Goal: Task Accomplishment & Management: Use online tool/utility

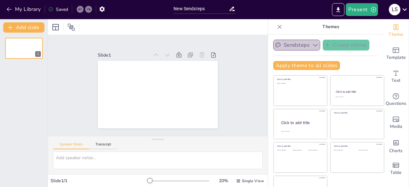
click at [290, 46] on button "Sendsteps" at bounding box center [296, 45] width 47 height 11
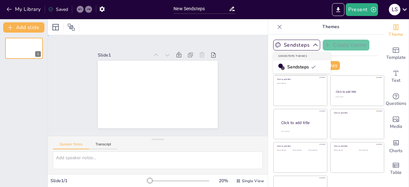
click at [241, 81] on div "Slide 1" at bounding box center [158, 85] width 220 height 101
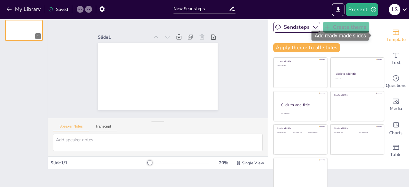
click at [387, 39] on span "Template" at bounding box center [395, 39] width 19 height 7
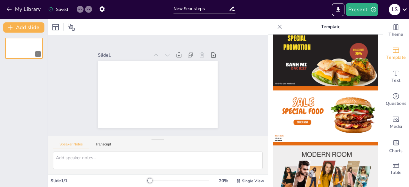
scroll to position [0, 0]
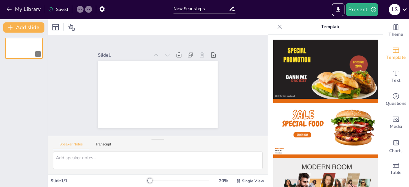
click at [276, 27] on icon at bounding box center [279, 27] width 6 height 6
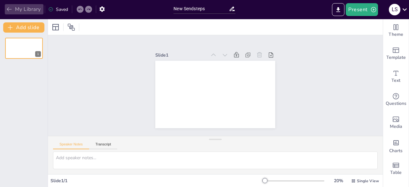
click at [14, 8] on button "My Library" at bounding box center [24, 9] width 39 height 10
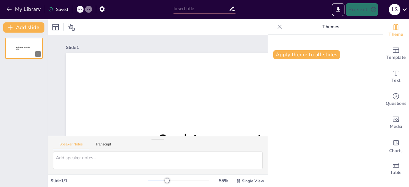
type input "New Sendsteps"
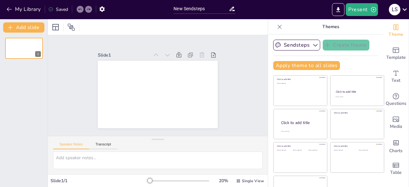
scroll to position [18, 0]
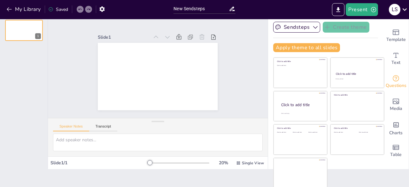
click at [392, 81] on icon "Get real-time input from your audience" at bounding box center [395, 78] width 6 height 6
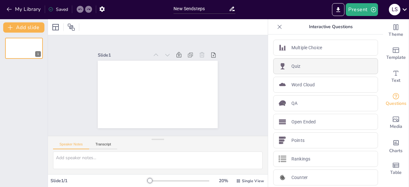
click at [316, 63] on div "Quiz" at bounding box center [325, 66] width 105 height 16
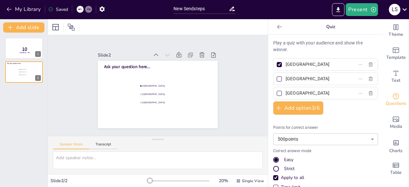
click at [273, 165] on div "Strict" at bounding box center [325, 168] width 105 height 6
drag, startPoint x: 376, startPoint y: 104, endPoint x: 363, endPoint y: 141, distance: 39.9
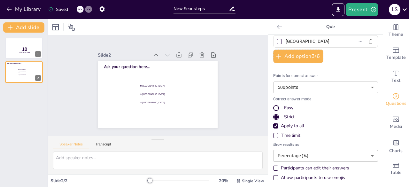
scroll to position [53, 0]
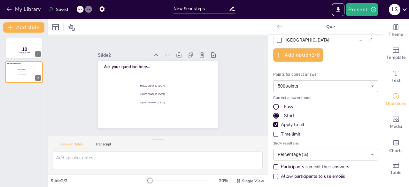
click at [274, 133] on div "Time limit" at bounding box center [275, 133] width 3 height 3
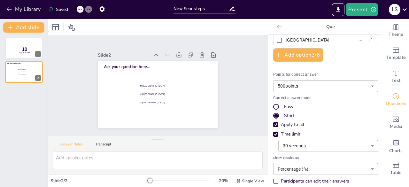
scroll to position [67, 0]
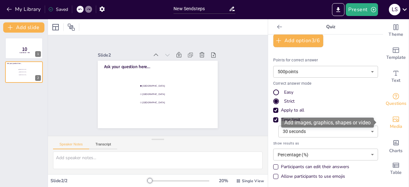
click at [389, 123] on span "Media" at bounding box center [395, 126] width 12 height 7
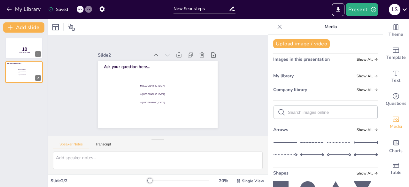
scroll to position [0, 0]
click at [305, 46] on button "Upload image / video" at bounding box center [301, 44] width 56 height 9
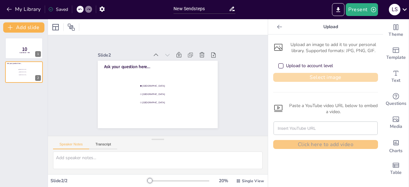
click at [320, 77] on button "Select image" at bounding box center [325, 77] width 105 height 9
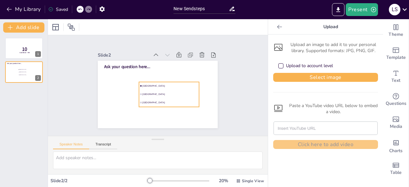
click at [146, 82] on li "[GEOGRAPHIC_DATA]" at bounding box center [169, 86] width 60 height 8
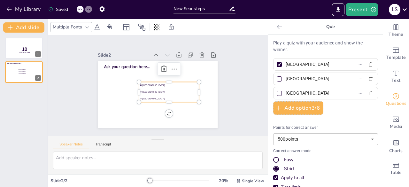
click at [301, 64] on input "[GEOGRAPHIC_DATA]" at bounding box center [314, 64] width 59 height 9
click at [130, 65] on span "Ask your question here..." at bounding box center [127, 67] width 46 height 6
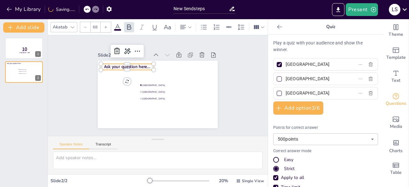
click at [130, 65] on span "Ask your question here..." at bounding box center [127, 67] width 46 height 6
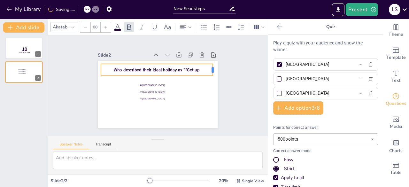
drag, startPoint x: 149, startPoint y: 67, endPoint x: 208, endPoint y: 66, distance: 59.0
click at [212, 66] on div at bounding box center [214, 70] width 5 height 12
click at [197, 67] on p "Who described their ideal holiday as “"Get up" at bounding box center [156, 70] width 111 height 6
click at [181, 68] on span "Who described their ideal holiday as “"Get up" at bounding box center [157, 70] width 86 height 6
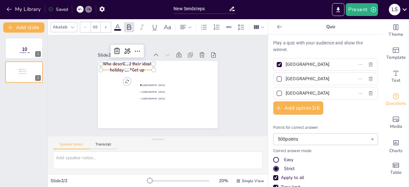
click at [142, 66] on p "Who described their ideal holiday as “Get up" at bounding box center [127, 67] width 52 height 12
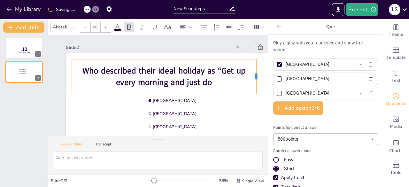
drag, startPoint x: 175, startPoint y: 76, endPoint x: 257, endPoint y: 78, distance: 82.1
click at [257, 78] on div at bounding box center [258, 76] width 5 height 35
click at [86, 26] on icon at bounding box center [85, 27] width 4 height 4
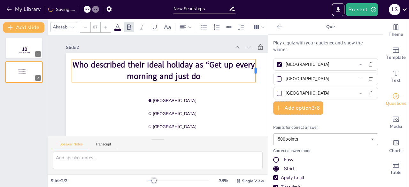
drag, startPoint x: 174, startPoint y: 69, endPoint x: 256, endPoint y: 71, distance: 81.4
click at [256, 71] on div at bounding box center [257, 70] width 5 height 23
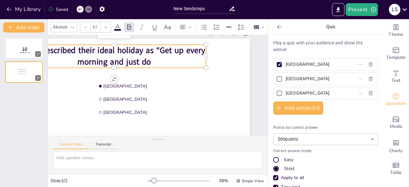
scroll to position [14, 59]
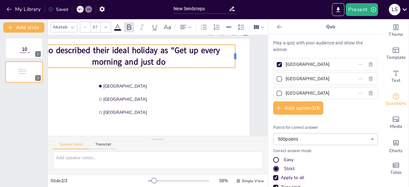
drag, startPoint x: 199, startPoint y: 56, endPoint x: 228, endPoint y: 59, distance: 29.2
click at [235, 59] on div at bounding box center [237, 56] width 5 height 23
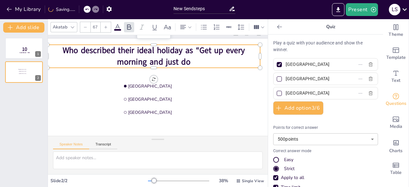
scroll to position [14, 31]
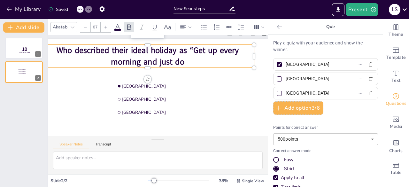
click at [205, 50] on span "Who described their ideal holiday as “Get up every morning and just do" at bounding box center [147, 56] width 182 height 22
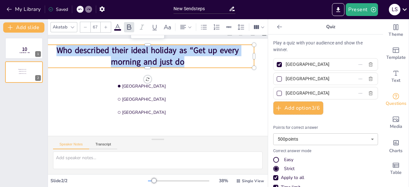
drag, startPoint x: 181, startPoint y: 62, endPoint x: 57, endPoint y: 50, distance: 123.8
click at [57, 50] on span "Who described their ideal holiday as “Get up every morning and just do" at bounding box center [147, 56] width 182 height 22
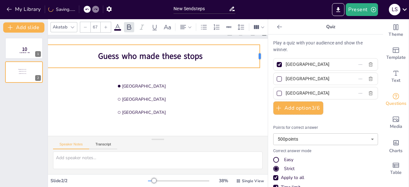
drag, startPoint x: 143, startPoint y: 56, endPoint x: 258, endPoint y: 64, distance: 115.5
click at [258, 64] on div "Slide 1 10 Countdown - title Slide 2 [GEOGRAPHIC_DATA] [GEOGRAPHIC_DATA] [GEOGR…" at bounding box center [158, 85] width 220 height 101
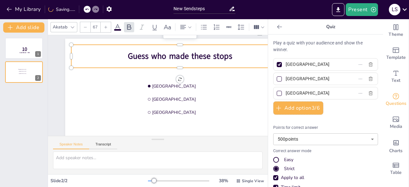
scroll to position [14, 0]
click at [228, 57] on span "Guess who made these stops" at bounding box center [180, 55] width 104 height 11
click at [230, 57] on span "Guess who made these stops" at bounding box center [180, 55] width 104 height 11
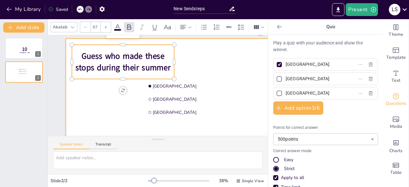
scroll to position [9, 0]
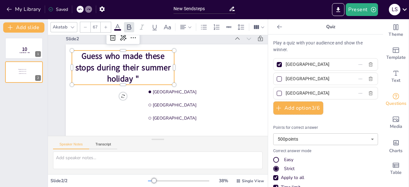
click at [149, 78] on p "Guess who made these stops during their summer holiday "" at bounding box center [123, 67] width 102 height 34
click at [135, 78] on span "Guess who made these stops during their summer holiday "" at bounding box center [122, 67] width 95 height 34
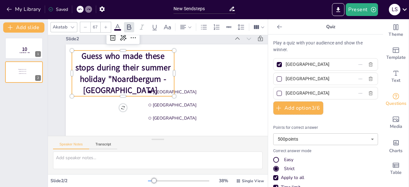
scroll to position [3, 0]
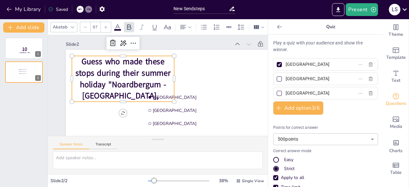
click at [138, 94] on span "Noardbergum - [GEOGRAPHIC_DATA]," at bounding box center [124, 90] width 84 height 22
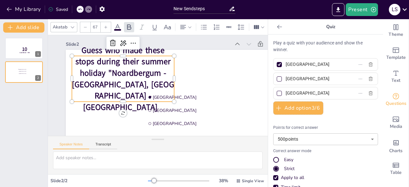
click at [86, 22] on div at bounding box center [85, 27] width 10 height 10
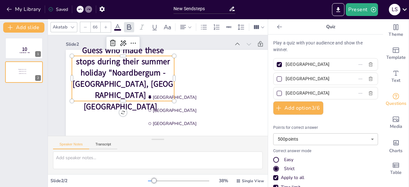
click at [86, 22] on div at bounding box center [85, 27] width 10 height 10
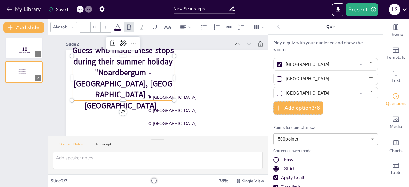
click at [86, 22] on div at bounding box center [85, 27] width 10 height 10
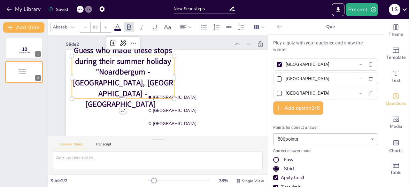
click at [86, 22] on div at bounding box center [85, 27] width 10 height 10
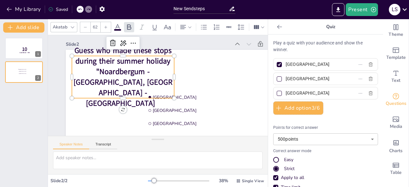
click at [86, 22] on div at bounding box center [85, 27] width 10 height 10
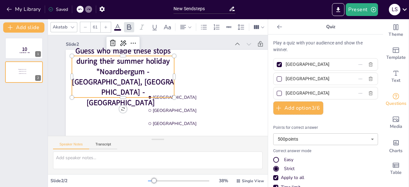
click at [86, 22] on div at bounding box center [85, 27] width 10 height 10
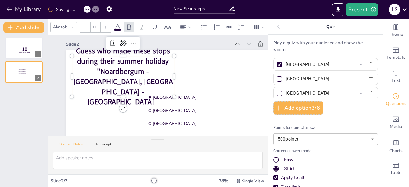
click at [86, 22] on div at bounding box center [85, 27] width 10 height 10
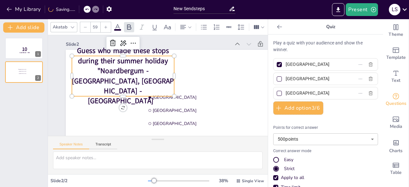
click at [86, 22] on div at bounding box center [85, 27] width 10 height 10
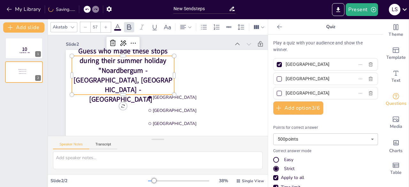
click at [86, 22] on div at bounding box center [85, 27] width 10 height 10
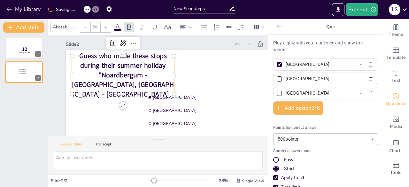
click at [86, 22] on div at bounding box center [85, 27] width 10 height 10
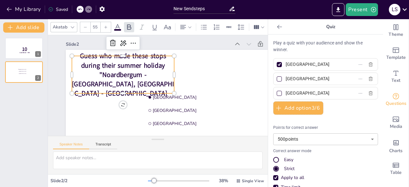
click at [86, 22] on div at bounding box center [85, 27] width 10 height 10
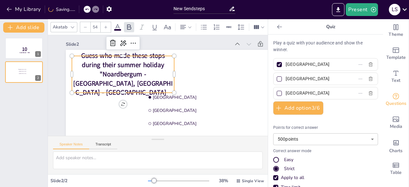
click at [86, 22] on div at bounding box center [85, 27] width 10 height 10
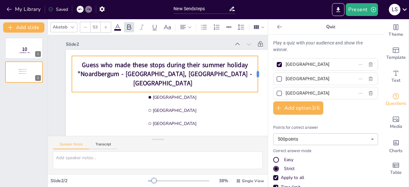
drag, startPoint x: 174, startPoint y: 73, endPoint x: 258, endPoint y: 75, distance: 83.6
click at [258, 75] on div "Slide 1 10 Countdown - title Slide 2 [GEOGRAPHIC_DATA] [GEOGRAPHIC_DATA] [GEOGR…" at bounding box center [158, 85] width 220 height 101
click at [85, 27] on div at bounding box center [85, 27] width 10 height 10
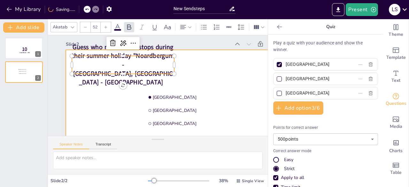
drag, startPoint x: 174, startPoint y: 65, endPoint x: 246, endPoint y: 69, distance: 72.9
click at [246, 69] on div "[GEOGRAPHIC_DATA] [GEOGRAPHIC_DATA] [GEOGRAPHIC_DATA] Guess who made these stop…" at bounding box center [182, 115] width 233 height 131
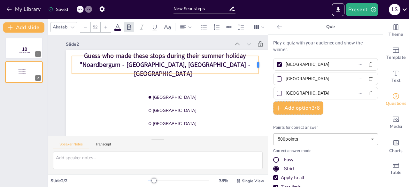
drag, startPoint x: 176, startPoint y: 64, endPoint x: 260, endPoint y: 64, distance: 83.6
click at [260, 64] on div "Slide 1 10 Countdown - title Slide 2 [GEOGRAPHIC_DATA] [GEOGRAPHIC_DATA] [GEOGR…" at bounding box center [158, 85] width 220 height 101
click at [222, 70] on p "Guess who made these stops during their summer holiday " [GEOGRAPHIC_DATA], [GE…" at bounding box center [165, 64] width 186 height 26
click at [196, 70] on span at bounding box center [193, 73] width 4 height 9
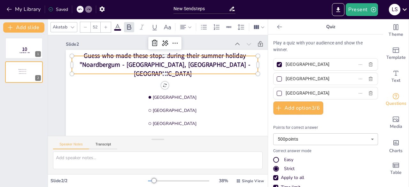
click at [196, 70] on span at bounding box center [193, 73] width 4 height 9
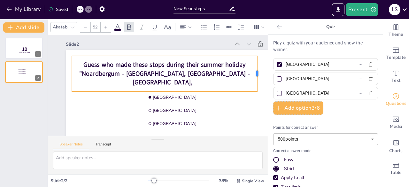
drag, startPoint x: 175, startPoint y: 74, endPoint x: 259, endPoint y: 76, distance: 84.3
click at [259, 76] on div "Slide 1 10 Countdown - title Slide 2 [GEOGRAPHIC_DATA] [GEOGRAPHIC_DATA] [GEOGR…" at bounding box center [158, 85] width 220 height 101
click at [225, 81] on p "Guess who made these stops during their summer holiday " [GEOGRAPHIC_DATA], [GE…" at bounding box center [165, 73] width 186 height 26
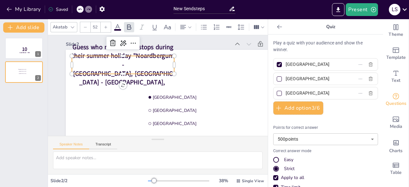
click at [276, 5] on div "Present L S" at bounding box center [323, 9] width 170 height 13
click at [171, 73] on span "Noardbergum - [GEOGRAPHIC_DATA], [GEOGRAPHIC_DATA] - [GEOGRAPHIC_DATA]," at bounding box center [123, 68] width 101 height 35
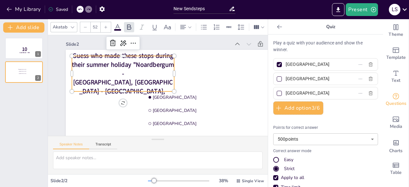
click at [143, 85] on p "Guess who made these stops during their summer holiday " [GEOGRAPHIC_DATA], [GE…" at bounding box center [123, 73] width 102 height 44
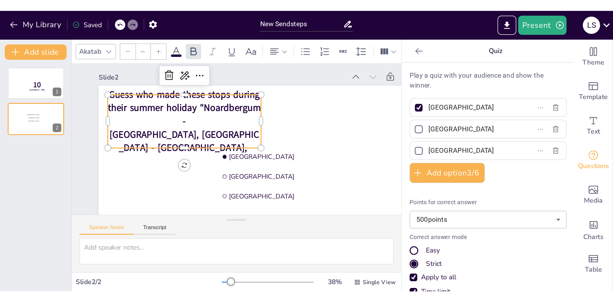
scroll to position [0, 0]
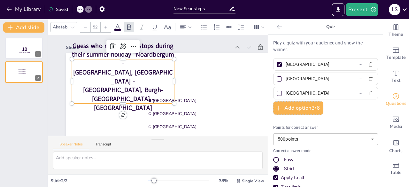
click at [171, 91] on p "Guess who made these stops during their summer holiday " [GEOGRAPHIC_DATA], [GE…" at bounding box center [123, 76] width 102 height 71
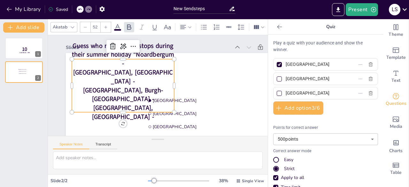
click at [137, 99] on p "Guess who made these stops during their summer holiday " [GEOGRAPHIC_DATA], [GE…" at bounding box center [123, 80] width 102 height 79
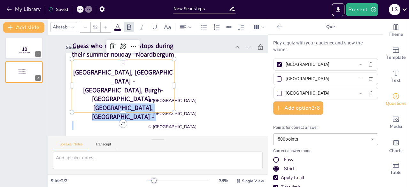
drag, startPoint x: 137, startPoint y: 99, endPoint x: 116, endPoint y: 102, distance: 21.7
click at [116, 102] on p "Guess who made these stops during their summer holiday " [GEOGRAPHIC_DATA], [GE…" at bounding box center [123, 80] width 102 height 79
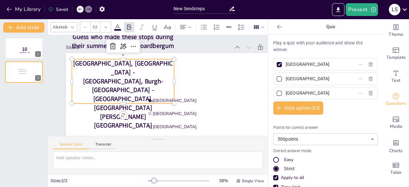
click at [148, 81] on span "Noardbergum - [GEOGRAPHIC_DATA], [GEOGRAPHIC_DATA] - [GEOGRAPHIC_DATA]," at bounding box center [123, 63] width 101 height 44
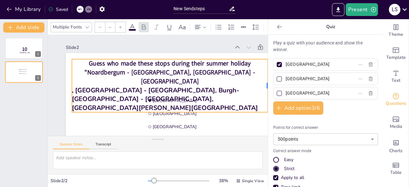
drag, startPoint x: 176, startPoint y: 85, endPoint x: 269, endPoint y: 83, distance: 93.5
click at [269, 83] on div "Document fonts Akatab Popular fonts Lato Montserrat Open Sans [PERSON_NAME] Pop…" at bounding box center [204, 103] width 409 height 168
click at [182, 86] on span "Noardbergum - [GEOGRAPHIC_DATA], [GEOGRAPHIC_DATA] - [GEOGRAPHIC_DATA]" at bounding box center [171, 77] width 168 height 18
click at [192, 100] on div "Guess who made these stops during their summer holiday " [GEOGRAPHIC_DATA], [GE…" at bounding box center [170, 85] width 196 height 53
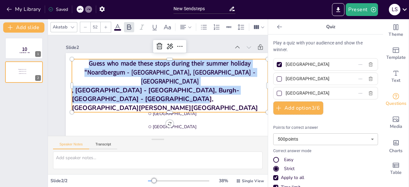
drag, startPoint x: 254, startPoint y: 95, endPoint x: 85, endPoint y: 79, distance: 169.4
click at [85, 79] on div "Guess who made these stops during their summer holiday " [GEOGRAPHIC_DATA], [GE…" at bounding box center [170, 85] width 196 height 53
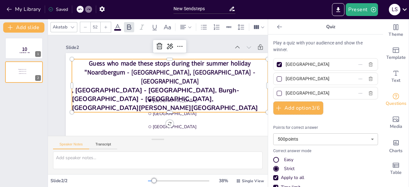
click at [98, 24] on input "52" at bounding box center [95, 27] width 9 height 10
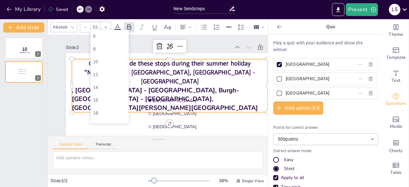
type input "52"
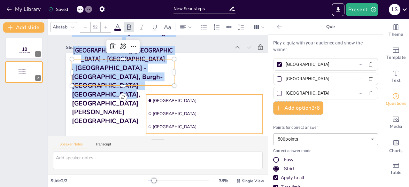
click at [214, 99] on span "[GEOGRAPHIC_DATA]" at bounding box center [207, 100] width 108 height 6
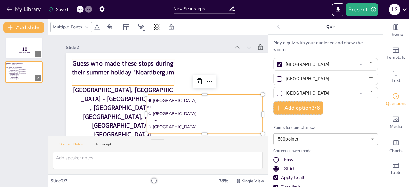
click at [95, 79] on span "Noardbergum - [GEOGRAPHIC_DATA], [GEOGRAPHIC_DATA] - [GEOGRAPHIC_DATA]" at bounding box center [123, 85] width 101 height 35
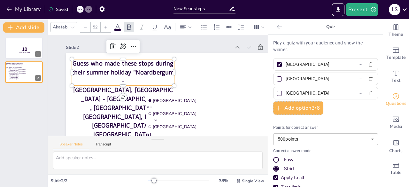
click at [128, 112] on span "Burgh-[GEOGRAPHIC_DATA] - [GEOGRAPHIC_DATA], [GEOGRAPHIC_DATA][PERSON_NAME][GEO…" at bounding box center [127, 138] width 71 height 53
click at [105, 103] on span ", [GEOGRAPHIC_DATA] - [GEOGRAPHIC_DATA]," at bounding box center [119, 112] width 73 height 18
click at [118, 86] on div at bounding box center [123, 88] width 102 height 5
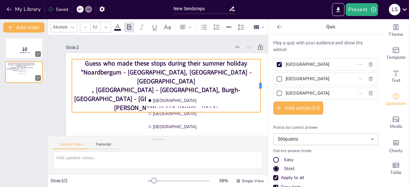
drag, startPoint x: 175, startPoint y: 84, endPoint x: 261, endPoint y: 86, distance: 86.2
click at [261, 86] on div "Slide 1 10 Countdown - title Slide 2 Guess who made these stops during their su…" at bounding box center [158, 85] width 220 height 101
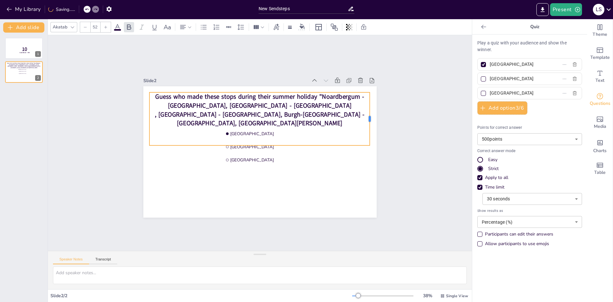
drag, startPoint x: 333, startPoint y: 116, endPoint x: 365, endPoint y: 113, distance: 32.4
click at [370, 113] on div at bounding box center [372, 118] width 5 height 53
click at [401, 161] on div "Slide 1 10 Countdown - title Slide 2 Guess who made these stops during their su…" at bounding box center [260, 142] width 424 height 215
click at [286, 101] on span "Noardbergum - [GEOGRAPHIC_DATA], [GEOGRAPHIC_DATA] - [GEOGRAPHIC_DATA]" at bounding box center [266, 101] width 196 height 18
click at [277, 27] on icon at bounding box center [276, 27] width 7 height 7
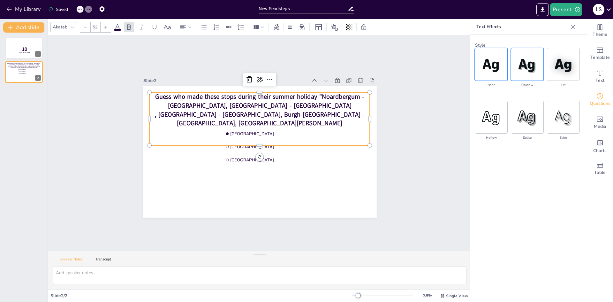
click at [408, 71] on img at bounding box center [527, 64] width 32 height 32
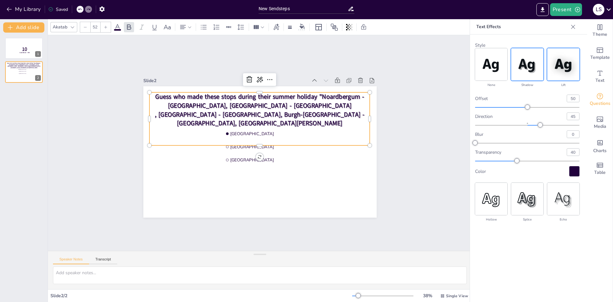
click at [408, 67] on img at bounding box center [563, 64] width 32 height 32
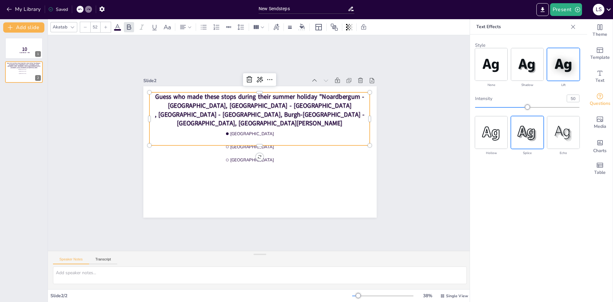
click at [408, 133] on img at bounding box center [527, 132] width 32 height 32
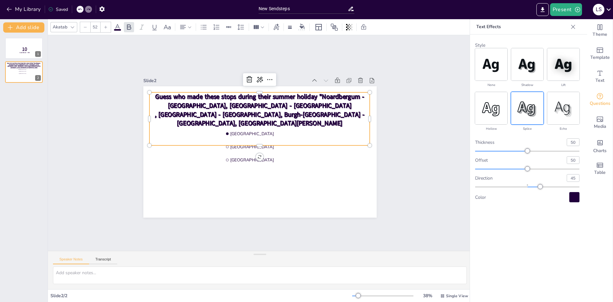
click at [404, 155] on div "Slide 1 10 Countdown - title Slide 2 Guess who made these stops during their su…" at bounding box center [260, 142] width 424 height 215
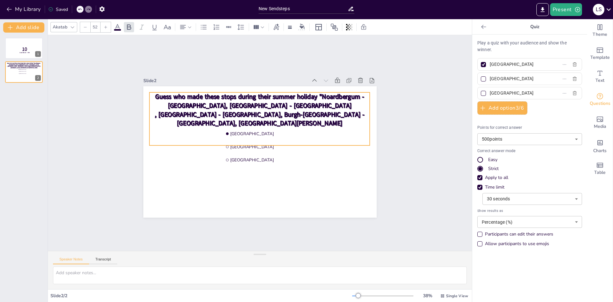
click at [302, 100] on p "Guess who made these stops during their summer holiday " [GEOGRAPHIC_DATA], [GE…" at bounding box center [259, 101] width 221 height 18
click at [267, 110] on span "Burgh-[GEOGRAPHIC_DATA] - [GEOGRAPHIC_DATA], [GEOGRAPHIC_DATA][PERSON_NAME][GEO…" at bounding box center [271, 123] width 188 height 26
click at [274, 104] on span "Noardbergum - [GEOGRAPHIC_DATA], [GEOGRAPHIC_DATA] - [GEOGRAPHIC_DATA]" at bounding box center [266, 101] width 196 height 18
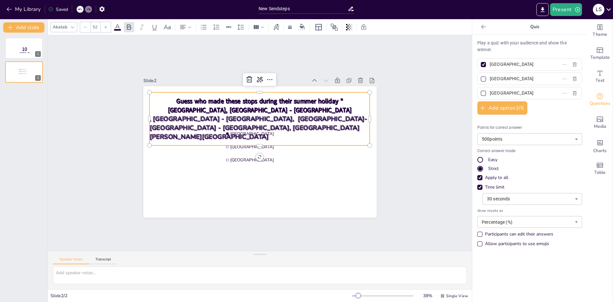
click at [408, 132] on div "Slide 1 10 Countdown - title Slide 2 [GEOGRAPHIC_DATA] [GEOGRAPHIC_DATA] [GEOGR…" at bounding box center [260, 142] width 424 height 215
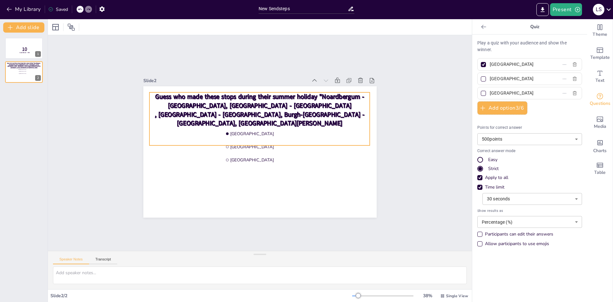
click at [268, 104] on span "Noardbergum - [GEOGRAPHIC_DATA], [GEOGRAPHIC_DATA] - [GEOGRAPHIC_DATA]" at bounding box center [266, 101] width 196 height 18
click at [276, 25] on icon at bounding box center [276, 27] width 7 height 7
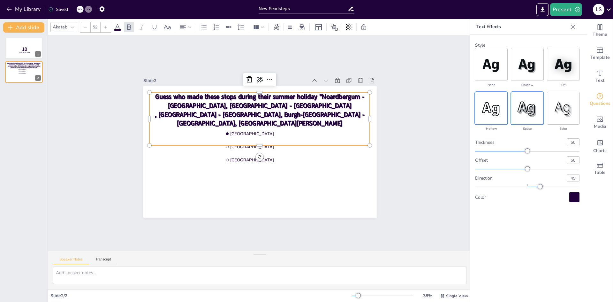
click at [408, 110] on img at bounding box center [491, 108] width 32 height 32
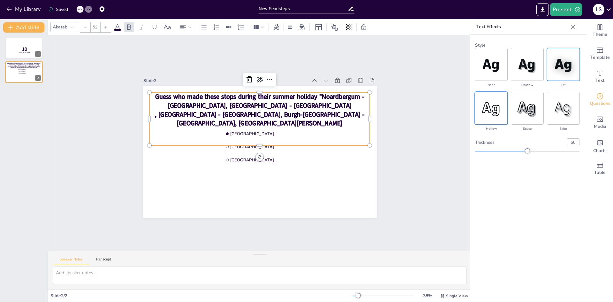
click at [408, 74] on img at bounding box center [563, 64] width 32 height 32
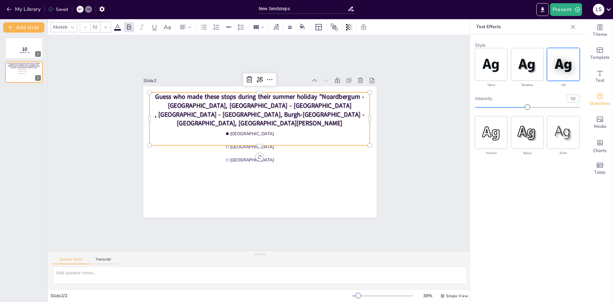
click at [406, 186] on div "Slide 1 10 Countdown - title Slide 2 Guess who made these stops during their su…" at bounding box center [260, 142] width 424 height 215
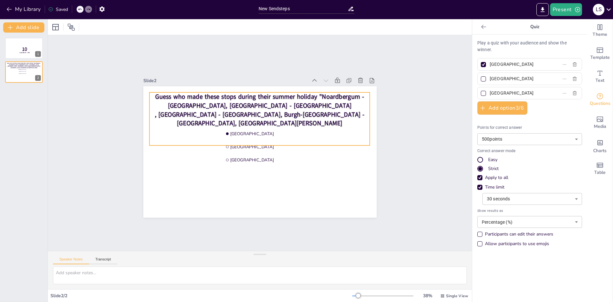
click at [170, 111] on span ", [GEOGRAPHIC_DATA] - [GEOGRAPHIC_DATA]," at bounding box center [217, 114] width 127 height 9
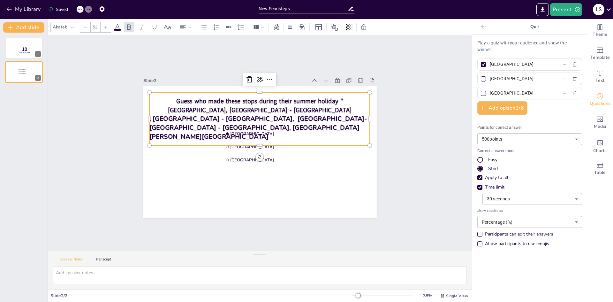
click at [149, 125] on span ", [GEOGRAPHIC_DATA] - [GEOGRAPHIC_DATA], [GEOGRAPHIC_DATA]-[GEOGRAPHIC_DATA] - …" at bounding box center [258, 127] width 218 height 26
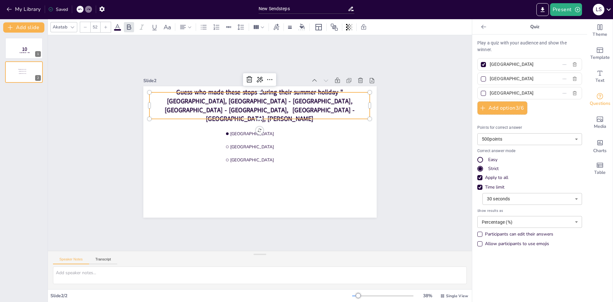
click at [406, 158] on div "Slide 1 10 Countdown - title Slide 2 [GEOGRAPHIC_DATA] [GEOGRAPHIC_DATA] [GEOGR…" at bounding box center [260, 142] width 424 height 215
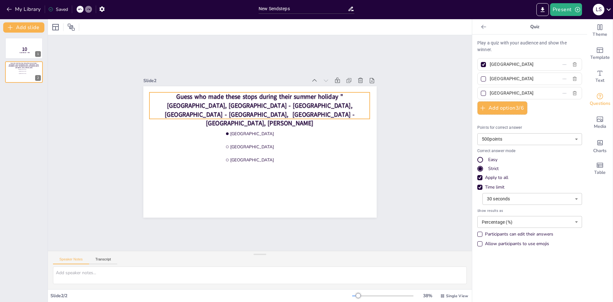
click at [339, 105] on span "Guess who made these stops during their summer holiday "[GEOGRAPHIC_DATA], [GEO…" at bounding box center [260, 109] width 190 height 35
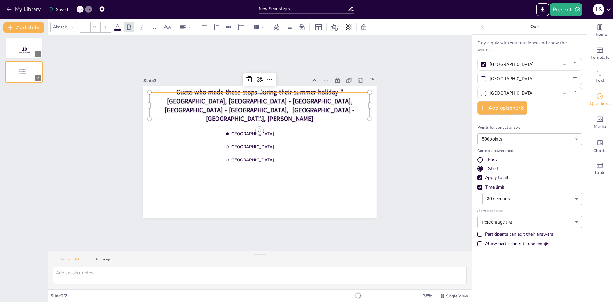
click at [339, 105] on span "Guess who made these stops during their summer holiday "[GEOGRAPHIC_DATA], [GEO…" at bounding box center [260, 105] width 190 height 35
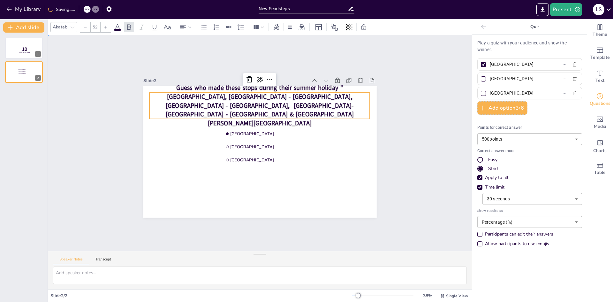
click at [399, 167] on div "Slide 1 10 Countdown - title Slide 2 [GEOGRAPHIC_DATA] [GEOGRAPHIC_DATA] [GEOGR…" at bounding box center [260, 142] width 424 height 215
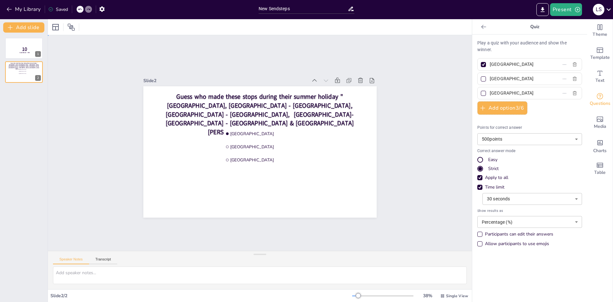
click at [408, 137] on div "Slide 1 10 Countdown - title Slide 2 Guess who made these stops during their su…" at bounding box center [260, 142] width 424 height 215
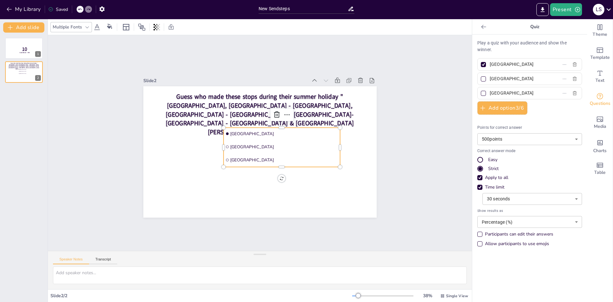
click at [262, 132] on span "[GEOGRAPHIC_DATA]" at bounding box center [284, 134] width 108 height 6
click at [253, 131] on span "[GEOGRAPHIC_DATA]" at bounding box center [284, 134] width 108 height 6
click at [408, 106] on button "Add option 3 / 6" at bounding box center [502, 107] width 50 height 13
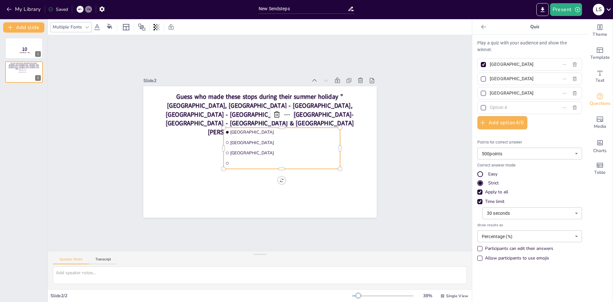
drag, startPoint x: 508, startPoint y: 95, endPoint x: 481, endPoint y: 94, distance: 27.1
click at [408, 94] on label "[GEOGRAPHIC_DATA]" at bounding box center [519, 92] width 80 height 9
click at [408, 94] on input "[GEOGRAPHIC_DATA]" at bounding box center [519, 92] width 59 height 9
click at [408, 155] on body "My Library Saving...... New Sendsteps Present L S Document fonts Akatab Popular…" at bounding box center [306, 151] width 613 height 302
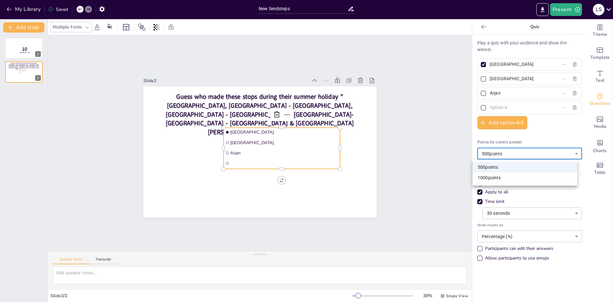
click at [408, 155] on div at bounding box center [306, 151] width 613 height 302
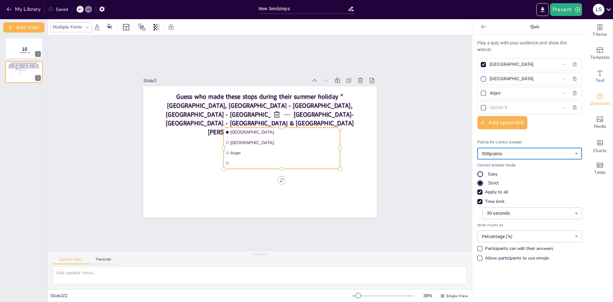
click at [408, 93] on input "Arjan" at bounding box center [519, 92] width 59 height 9
click at [408, 94] on input "Arjan" at bounding box center [519, 92] width 59 height 9
paste input "Westrik"
type input "[PERSON_NAME]"
click at [408, 107] on input "text" at bounding box center [519, 107] width 59 height 9
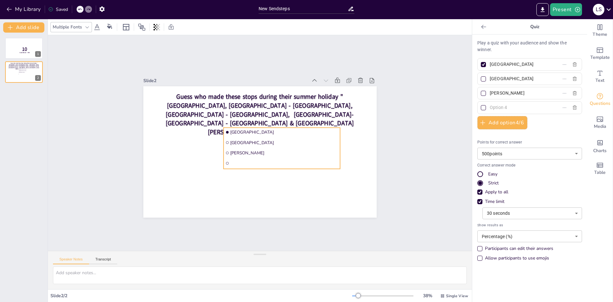
click at [245, 130] on span "[GEOGRAPHIC_DATA]" at bounding box center [284, 132] width 108 height 6
click at [408, 66] on input "[GEOGRAPHIC_DATA]" at bounding box center [519, 64] width 59 height 9
type input "[PERSON_NAME]"
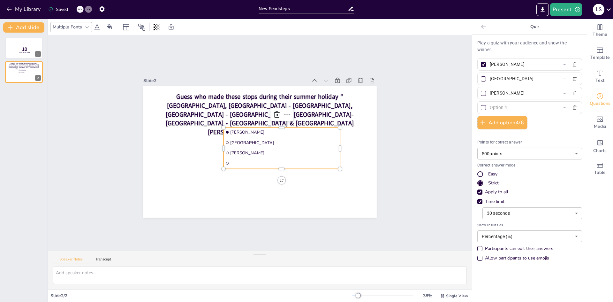
click at [408, 81] on input "[GEOGRAPHIC_DATA]" at bounding box center [519, 78] width 59 height 9
drag, startPoint x: 514, startPoint y: 81, endPoint x: 495, endPoint y: 78, distance: 19.6
click at [408, 78] on input "[GEOGRAPHIC_DATA]" at bounding box center [519, 78] width 59 height 9
type input "[PERSON_NAME]"
click at [408, 108] on input "text" at bounding box center [519, 107] width 59 height 9
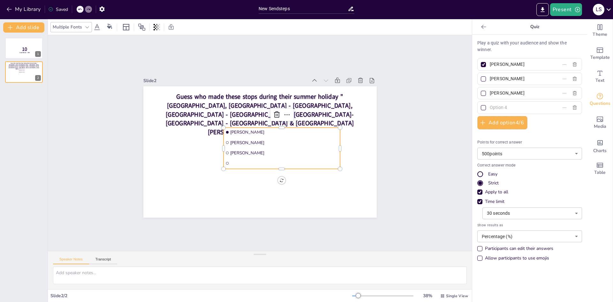
click at [408, 106] on input "text" at bounding box center [519, 107] width 59 height 9
type input "Joris te Booij"
click at [408, 121] on div "Slide 1 10 Countdown - title Slide 2 Guess who made these stops during their su…" at bounding box center [260, 142] width 424 height 215
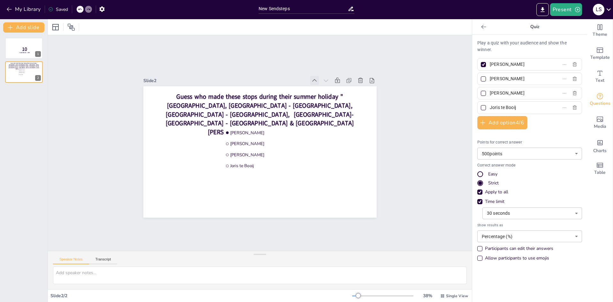
click at [311, 78] on icon at bounding box center [314, 80] width 6 height 6
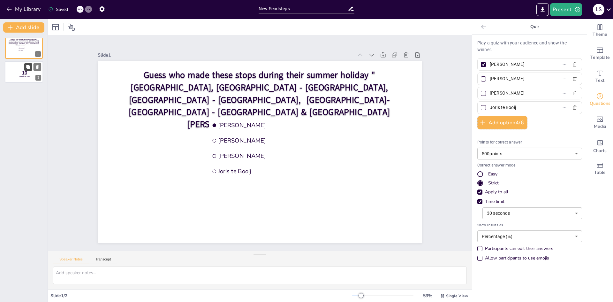
click at [31, 70] on button at bounding box center [28, 67] width 8 height 8
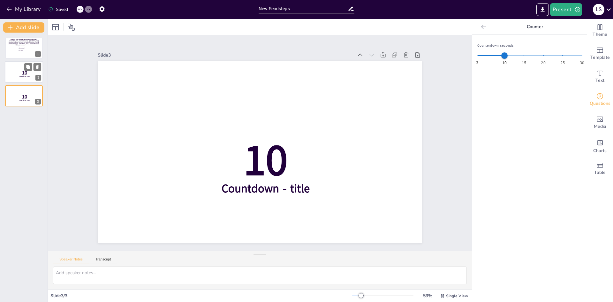
click at [12, 72] on div at bounding box center [24, 72] width 38 height 22
click at [20, 46] on li "[PERSON_NAME]" at bounding box center [27, 45] width 19 height 2
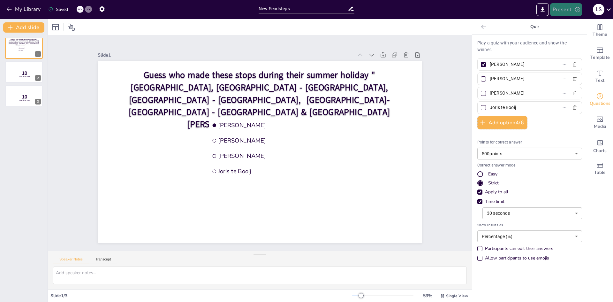
click at [408, 11] on icon "button" at bounding box center [577, 9] width 6 height 6
click at [408, 25] on li "Preview presentation" at bounding box center [576, 24] width 50 height 10
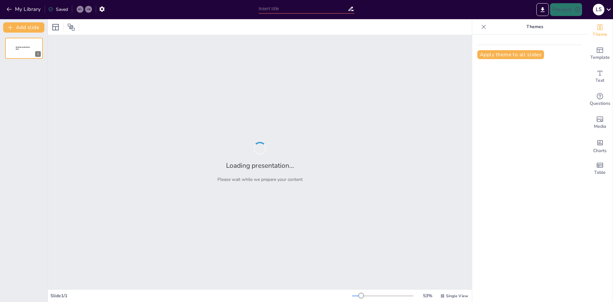
type input "New Sendsteps"
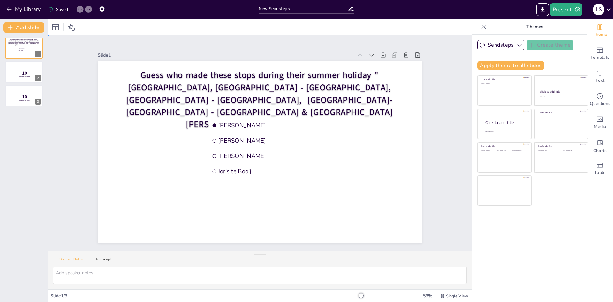
click at [436, 161] on div "Slide 1 Guess who made these stops during their summer holiday "[GEOGRAPHIC_DAT…" at bounding box center [260, 142] width 424 height 215
click at [33, 31] on button "Add slide" at bounding box center [23, 27] width 41 height 10
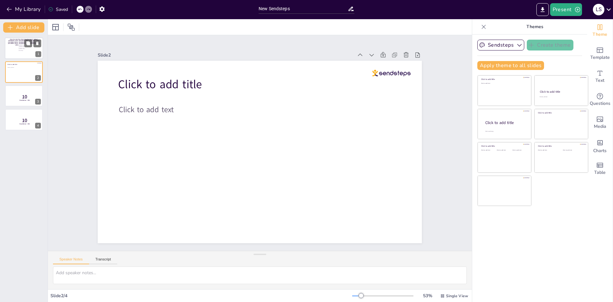
click at [21, 51] on ul "[PERSON_NAME] [PERSON_NAME] [PERSON_NAME] Joris te Booij" at bounding box center [27, 47] width 19 height 7
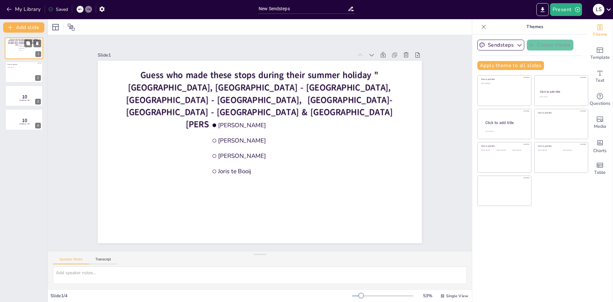
click at [21, 51] on ul "[PERSON_NAME] [PERSON_NAME] [PERSON_NAME] Joris te Booij" at bounding box center [27, 47] width 19 height 7
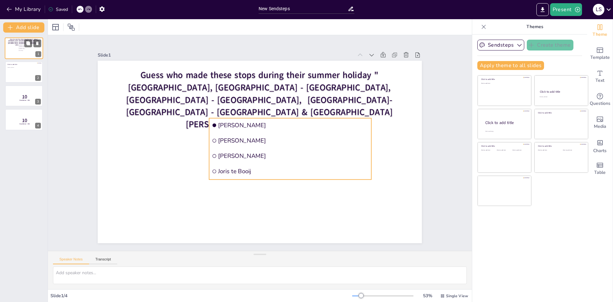
click at [19, 50] on input "checkbox" at bounding box center [18, 50] width 0 height 0
checkbox input "false"
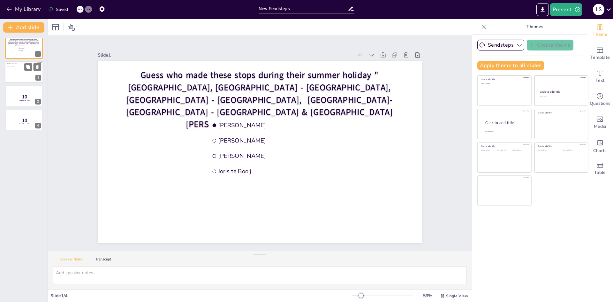
click at [12, 71] on div at bounding box center [24, 72] width 38 height 22
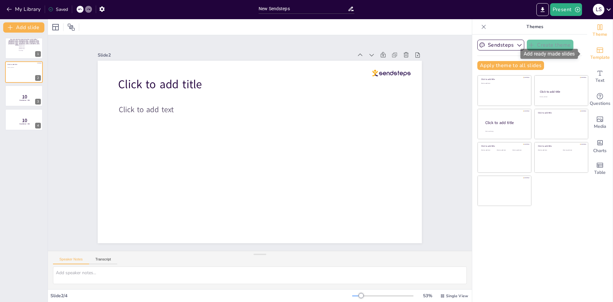
click at [596, 56] on span "Template" at bounding box center [599, 57] width 19 height 7
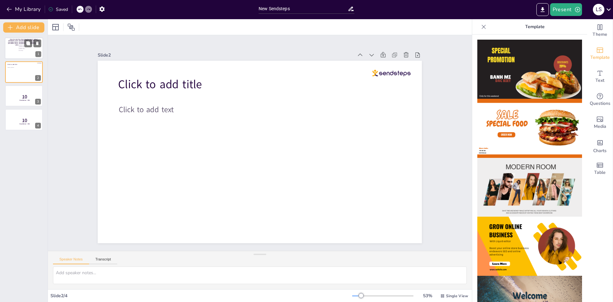
click at [18, 45] on li "[PERSON_NAME]" at bounding box center [27, 45] width 19 height 2
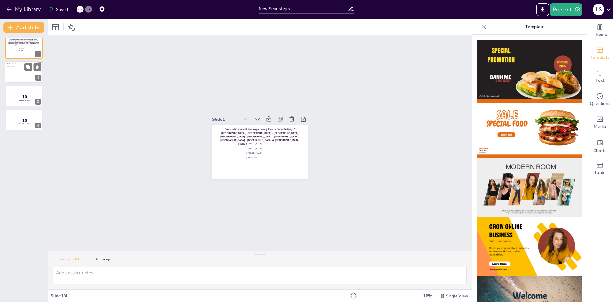
click at [14, 75] on div at bounding box center [24, 72] width 38 height 22
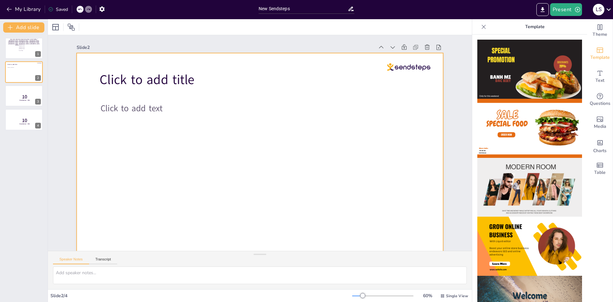
click at [340, 118] on div at bounding box center [260, 156] width 366 height 206
click at [525, 25] on p "Template" at bounding box center [535, 26] width 92 height 15
click at [480, 26] on icon at bounding box center [483, 27] width 6 height 6
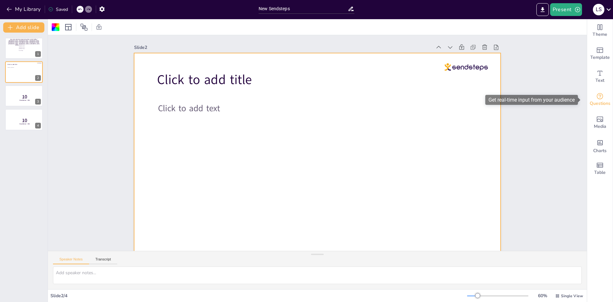
click at [591, 100] on span "Questions" at bounding box center [599, 103] width 21 height 7
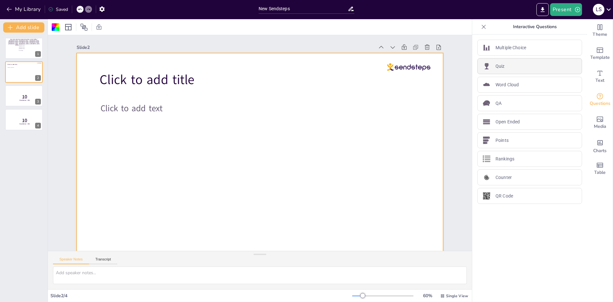
click at [528, 65] on div "Quiz" at bounding box center [529, 66] width 105 height 16
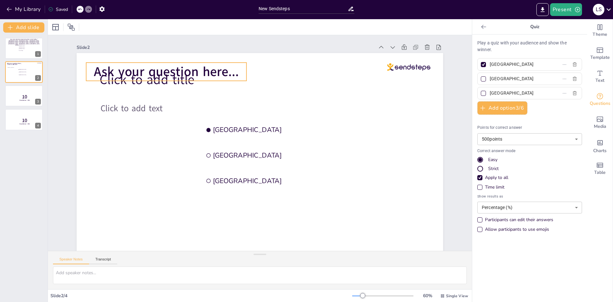
click at [208, 76] on span "Ask your question here..." at bounding box center [166, 72] width 145 height 18
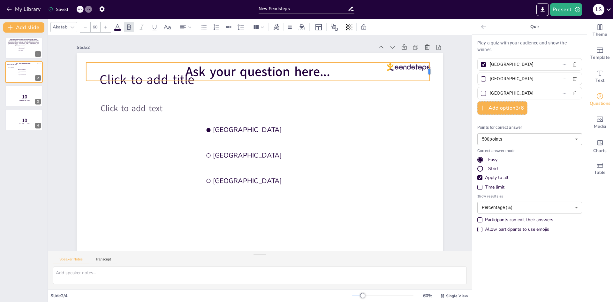
drag, startPoint x: 242, startPoint y: 73, endPoint x: 424, endPoint y: 73, distance: 182.9
click at [429, 73] on div at bounding box center [431, 72] width 5 height 18
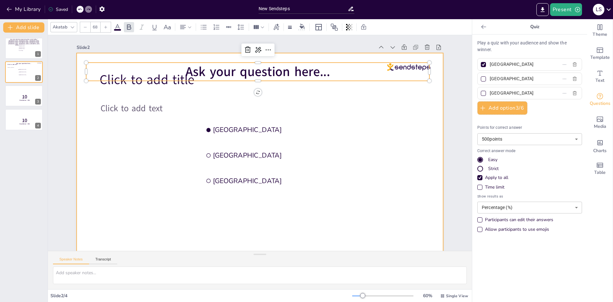
click at [149, 92] on div at bounding box center [256, 155] width 412 height 309
click at [140, 80] on div "Click to add title Click to add text Ask your question here... Amsterdam Rotter…" at bounding box center [260, 156] width 366 height 206
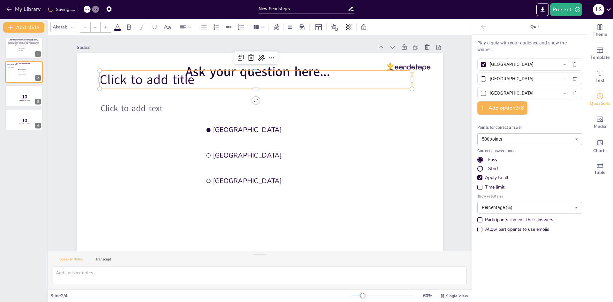
type input "68"
click at [145, 71] on span "Click to add title" at bounding box center [172, 48] width 96 height 46
click at [247, 60] on icon at bounding box center [251, 58] width 8 height 8
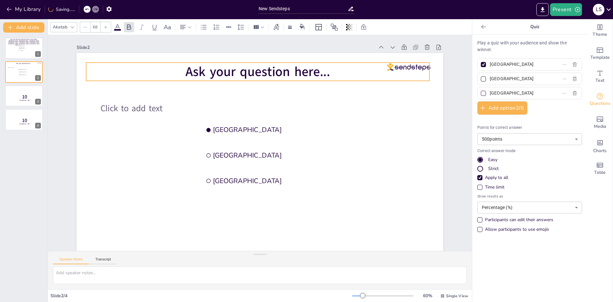
click at [214, 75] on span "Ask your question here..." at bounding box center [272, 73] width 145 height 48
click at [214, 75] on span "Ask your question here..." at bounding box center [257, 72] width 145 height 18
click at [211, 74] on span "Ask your question here..." at bounding box center [265, 71] width 146 height 33
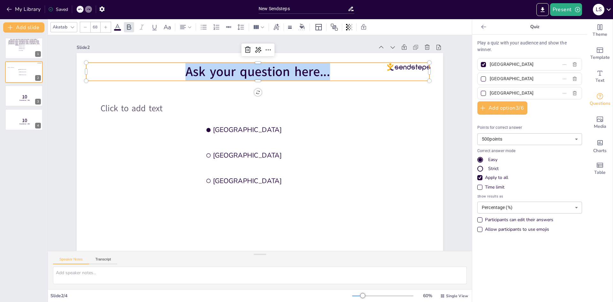
drag, startPoint x: 182, startPoint y: 73, endPoint x: 328, endPoint y: 74, distance: 146.5
click at [328, 74] on p "Ask your question here..." at bounding box center [257, 72] width 343 height 18
click at [597, 125] on span "Media" at bounding box center [600, 126] width 12 height 7
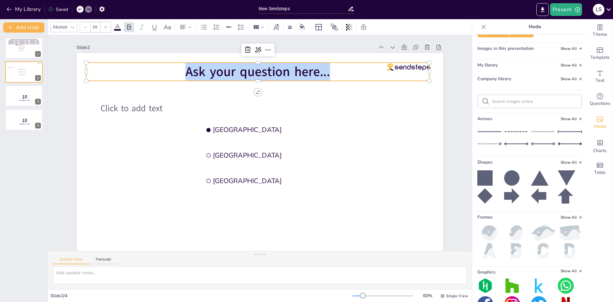
scroll to position [32, 0]
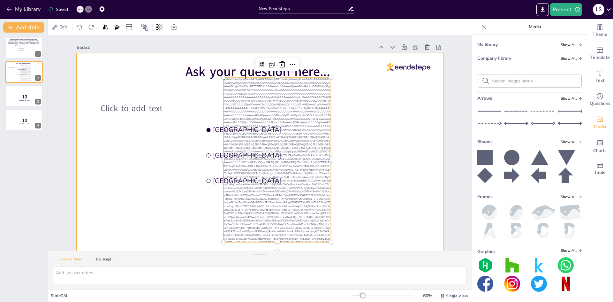
click at [374, 118] on li "[GEOGRAPHIC_DATA]" at bounding box center [294, 130] width 183 height 24
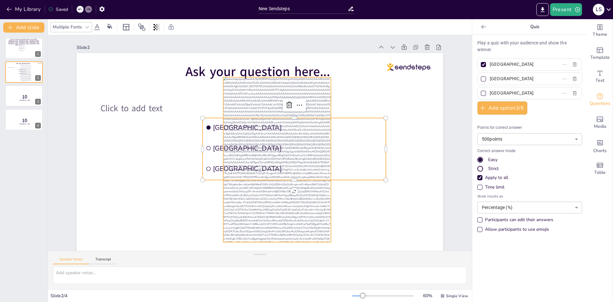
click at [319, 99] on div at bounding box center [277, 159] width 108 height 165
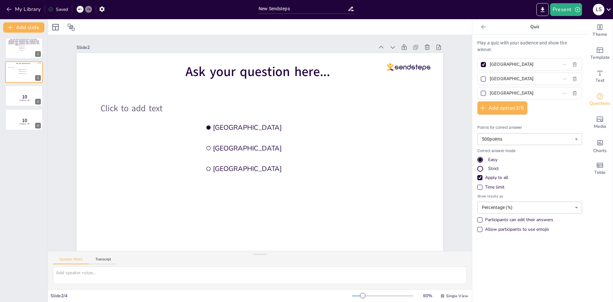
click at [477, 167] on div "Strict" at bounding box center [480, 169] width 6 height 6
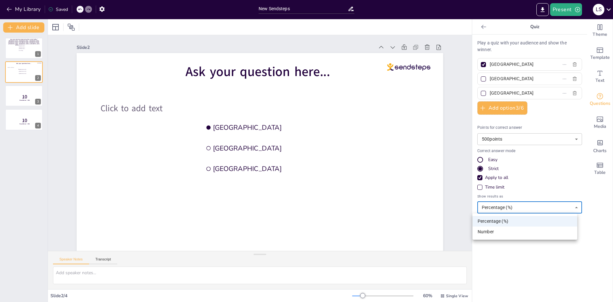
click at [529, 209] on body "My Library Saved New Sendsteps Present L S Document fonts Akatab Recently used …" at bounding box center [306, 151] width 613 height 302
click at [529, 209] on div at bounding box center [306, 151] width 613 height 302
click at [570, 169] on div "Strict" at bounding box center [529, 168] width 105 height 6
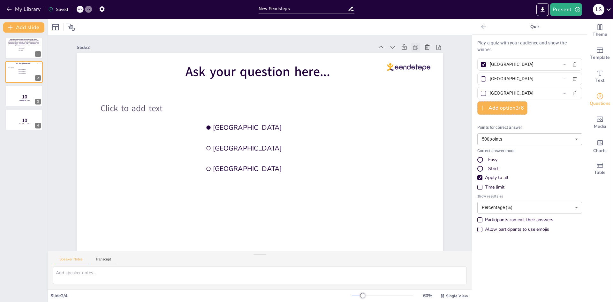
click at [412, 47] on icon at bounding box center [415, 47] width 6 height 6
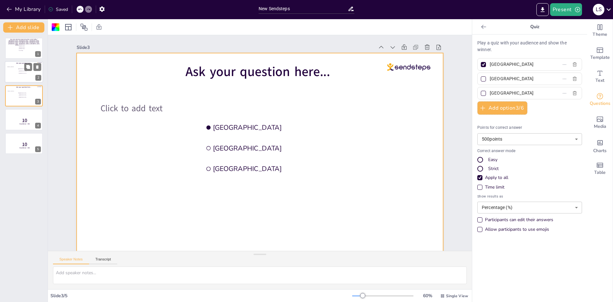
click at [20, 78] on div at bounding box center [24, 72] width 38 height 22
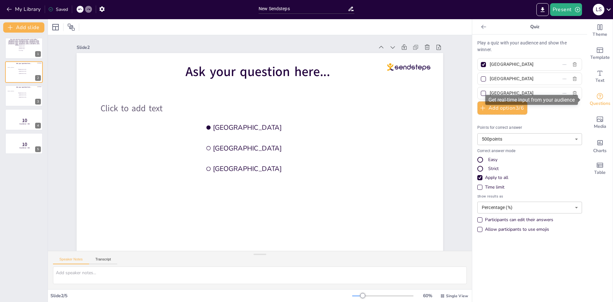
click at [596, 99] on icon "Get real-time input from your audience" at bounding box center [599, 96] width 6 height 6
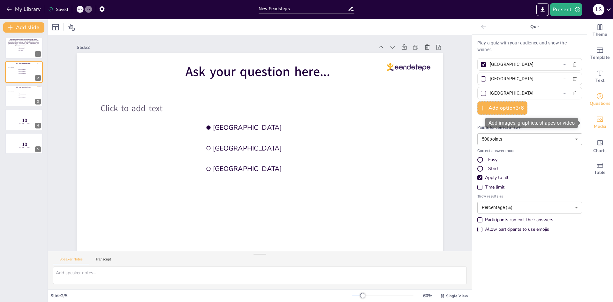
click at [598, 119] on icon "Add images, graphics, shapes or video" at bounding box center [600, 119] width 8 height 8
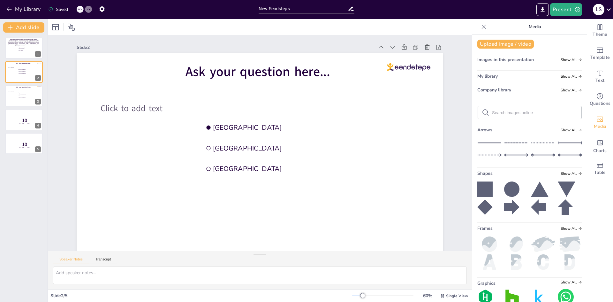
drag, startPoint x: 578, startPoint y: 102, endPoint x: 580, endPoint y: 162, distance: 60.3
click at [580, 162] on div "Upload image / video Images in this presentation Show All My library Show All C…" at bounding box center [529, 167] width 115 height 267
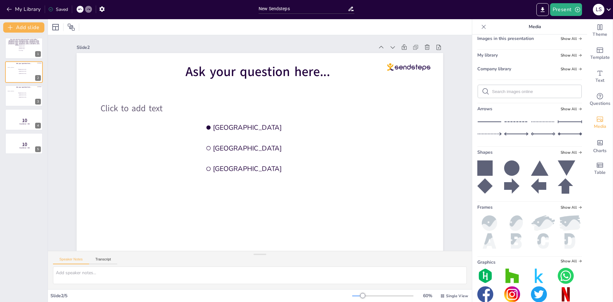
scroll to position [0, 0]
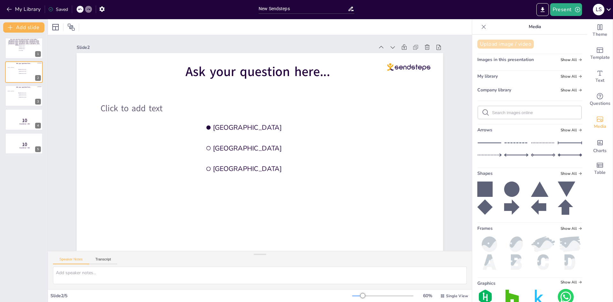
click at [508, 42] on button "Upload image / video" at bounding box center [505, 44] width 56 height 9
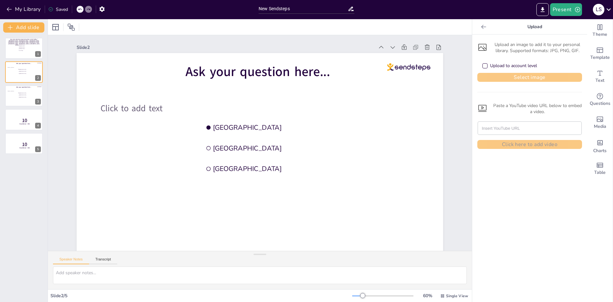
click at [522, 78] on button "Select image" at bounding box center [529, 77] width 105 height 9
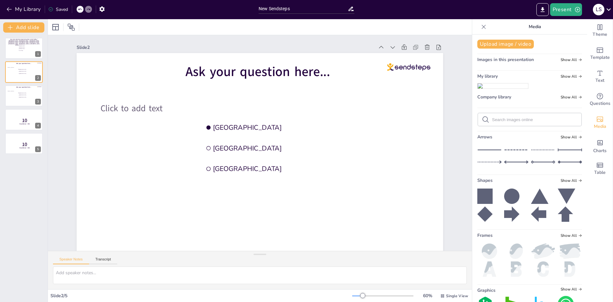
click at [496, 88] on img at bounding box center [502, 85] width 50 height 5
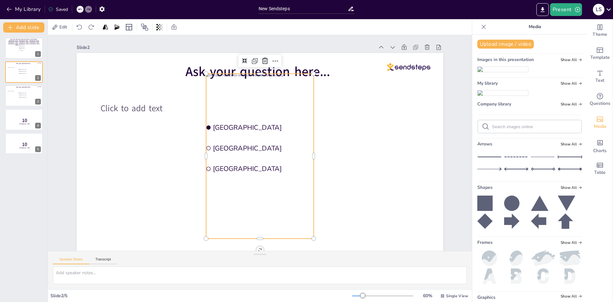
click at [236, 172] on div at bounding box center [260, 156] width 108 height 165
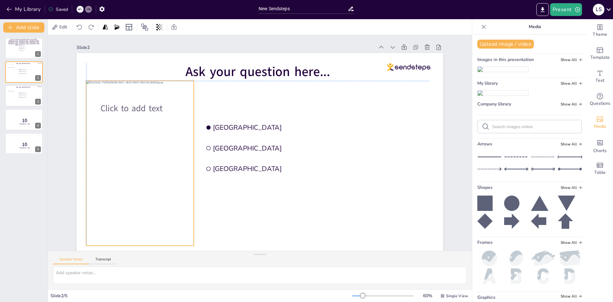
drag, startPoint x: 245, startPoint y: 152, endPoint x: 124, endPoint y: 158, distance: 121.1
click at [124, 158] on div at bounding box center [139, 150] width 124 height 175
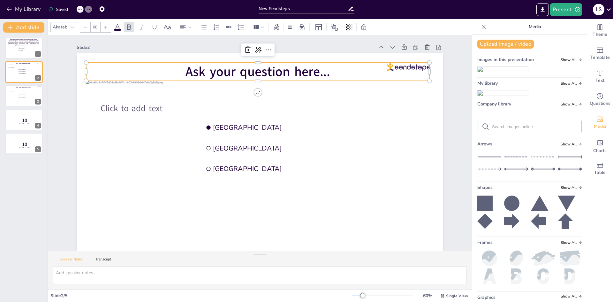
click at [222, 69] on span "Ask your question here..." at bounding box center [257, 72] width 145 height 18
click at [237, 71] on span "Ask your question here..." at bounding box center [257, 72] width 145 height 18
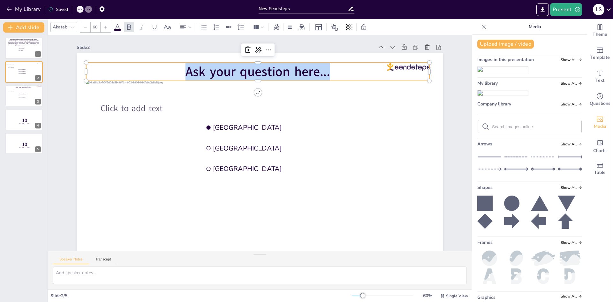
click at [237, 71] on span "Ask your question here..." at bounding box center [257, 72] width 145 height 18
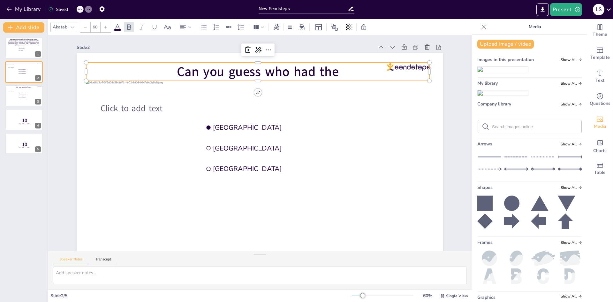
drag, startPoint x: 581, startPoint y: 76, endPoint x: 579, endPoint y: 109, distance: 33.3
click at [229, 70] on span "Can you guess who had the" at bounding box center [257, 72] width 161 height 18
click at [307, 71] on span "Can you guess who had the" at bounding box center [257, 72] width 161 height 18
click at [348, 74] on span "Can you guess who attended the" at bounding box center [265, 72] width 193 height 38
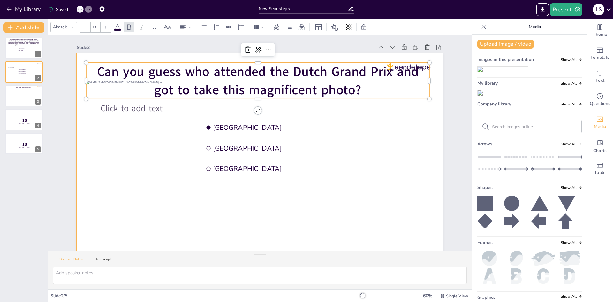
click at [412, 148] on div at bounding box center [256, 155] width 412 height 309
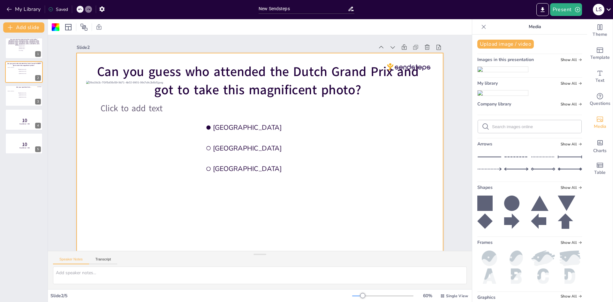
click at [449, 121] on div "Slide 1 Guess who made these stops during their summer holiday "Noardbergum - F…" at bounding box center [259, 147] width 423 height 265
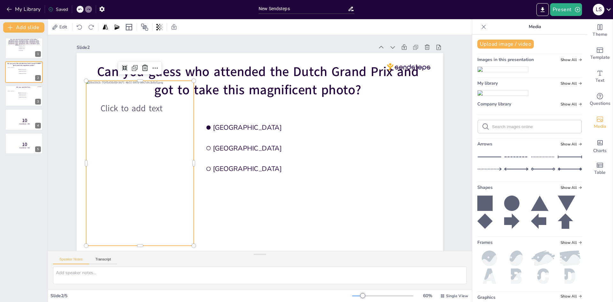
click at [171, 92] on div at bounding box center [140, 163] width 108 height 165
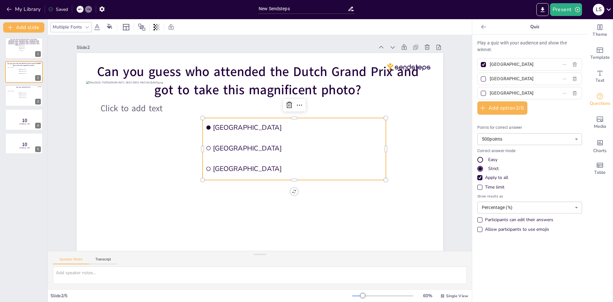
click at [228, 133] on li "[GEOGRAPHIC_DATA]" at bounding box center [297, 147] width 168 height 108
click at [247, 119] on li "[GEOGRAPHIC_DATA]" at bounding box center [294, 127] width 183 height 19
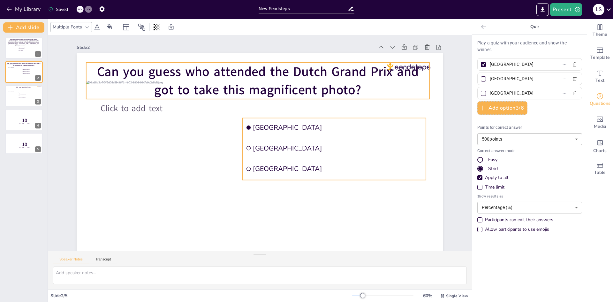
click at [417, 66] on p "Can you guess who attended the Dutch Grand Prix and got to take this magnificen…" at bounding box center [257, 81] width 343 height 36
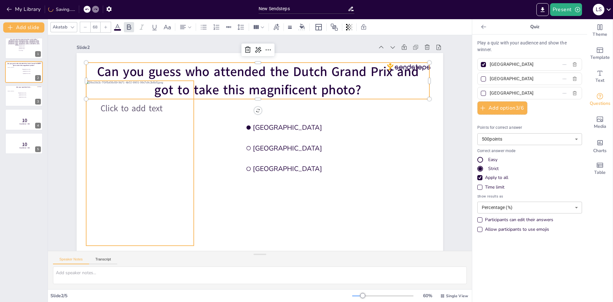
click at [153, 128] on div at bounding box center [140, 163] width 108 height 165
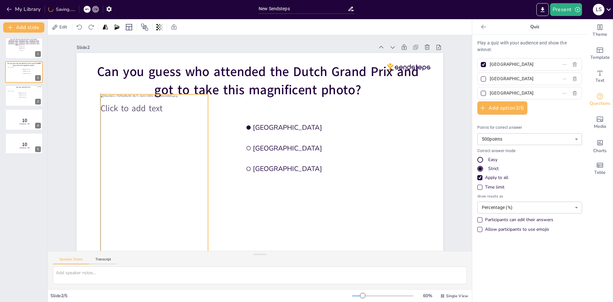
drag, startPoint x: 139, startPoint y: 109, endPoint x: 154, endPoint y: 121, distance: 19.5
click at [154, 121] on div at bounding box center [151, 165] width 124 height 175
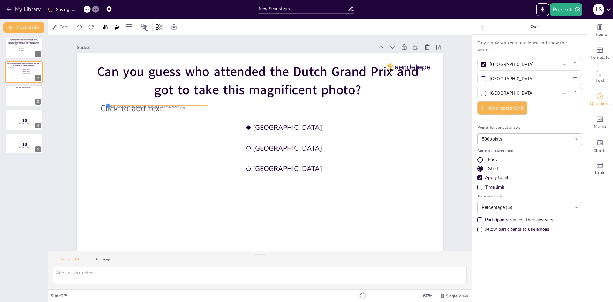
drag, startPoint x: 95, startPoint y: 94, endPoint x: 112, endPoint y: 106, distance: 20.4
click at [112, 106] on div "Click to add text Can you guess who attended the Dutch Grand Prix and got to ta…" at bounding box center [258, 155] width 386 height 243
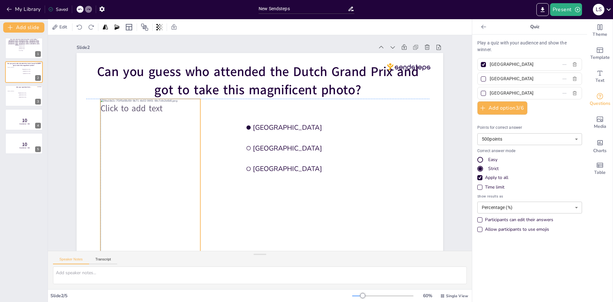
drag, startPoint x: 159, startPoint y: 140, endPoint x: 149, endPoint y: 133, distance: 11.9
click at [149, 133] on div at bounding box center [151, 175] width 100 height 153
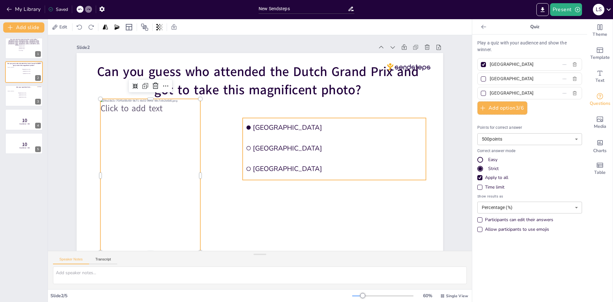
click at [273, 156] on li "[GEOGRAPHIC_DATA]" at bounding box center [334, 148] width 183 height 19
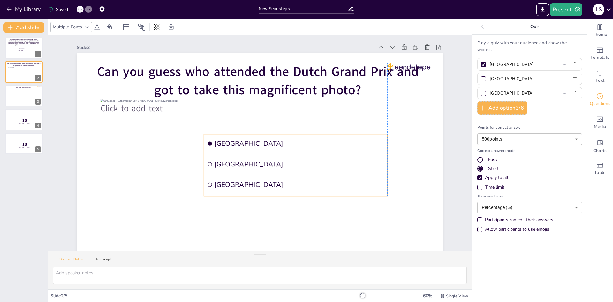
drag, startPoint x: 320, startPoint y: 120, endPoint x: 279, endPoint y: 136, distance: 43.6
click at [279, 136] on li "[GEOGRAPHIC_DATA]" at bounding box center [295, 143] width 183 height 19
click at [511, 79] on input "[GEOGRAPHIC_DATA]" at bounding box center [519, 78] width 59 height 9
drag, startPoint x: 511, startPoint y: 79, endPoint x: 472, endPoint y: 81, distance: 38.6
click at [477, 81] on div "[GEOGRAPHIC_DATA]" at bounding box center [529, 78] width 105 height 12
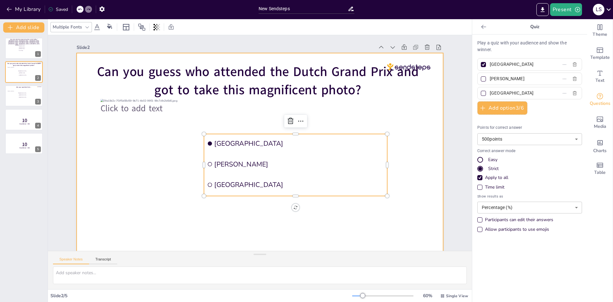
type input "Bauke Maarse"
click at [421, 194] on div at bounding box center [260, 156] width 366 height 206
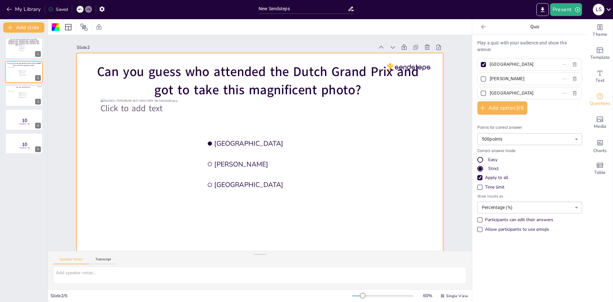
drag, startPoint x: 515, startPoint y: 93, endPoint x: 467, endPoint y: 93, distance: 47.9
click at [472, 93] on div "Play a quiz with your audience and show the winner. Amsterdam Bauke Maarse The …" at bounding box center [529, 167] width 115 height 267
type input "Paul Miles"
click at [453, 124] on div "Slide 1 Guess who made these stops during their summer holiday "Noardbergum - F…" at bounding box center [260, 147] width 402 height 224
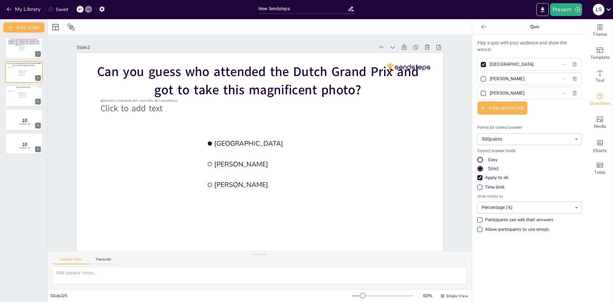
drag, startPoint x: 515, startPoint y: 64, endPoint x: 484, endPoint y: 66, distance: 32.0
click at [487, 66] on span "[GEOGRAPHIC_DATA]" at bounding box center [516, 64] width 59 height 9
click at [490, 66] on input "[GEOGRAPHIC_DATA]" at bounding box center [519, 64] width 59 height 9
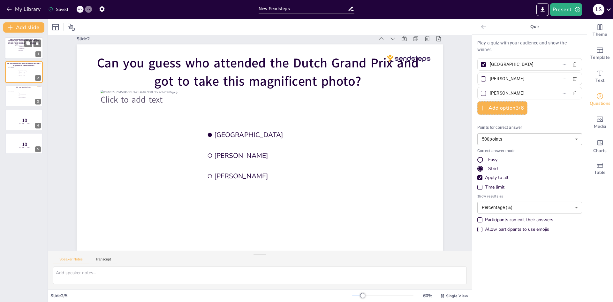
click at [13, 52] on div at bounding box center [24, 48] width 38 height 22
type input "[PERSON_NAME]"
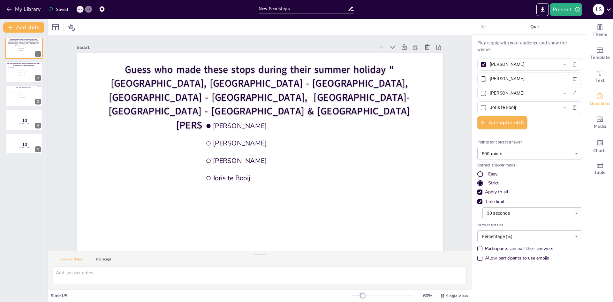
click at [481, 66] on div at bounding box center [483, 64] width 5 height 5
click at [490, 66] on input "[PERSON_NAME]" at bounding box center [519, 64] width 59 height 9
checkbox input "false"
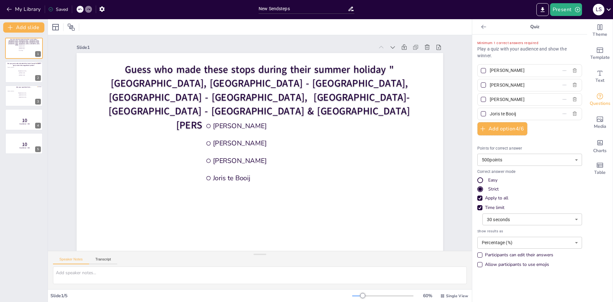
click at [481, 98] on div at bounding box center [483, 99] width 5 height 5
click at [490, 98] on input "[PERSON_NAME]" at bounding box center [519, 99] width 59 height 9
checkbox input "true"
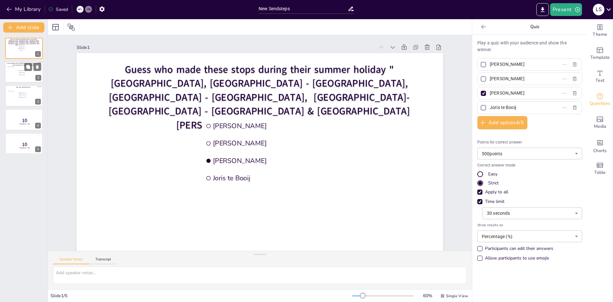
click at [21, 71] on li "[GEOGRAPHIC_DATA]" at bounding box center [27, 71] width 19 height 2
type input "[GEOGRAPHIC_DATA]"
type input "Bauke Maarse"
type input "Paul Miles"
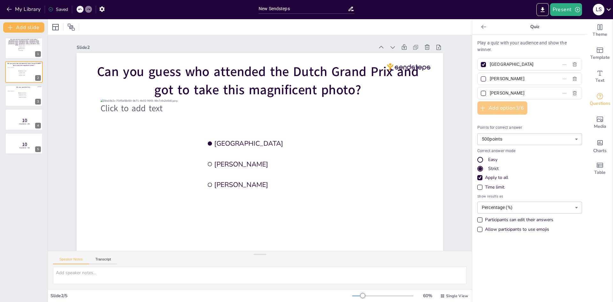
click at [502, 110] on button "Add option 3 / 6" at bounding box center [502, 107] width 50 height 13
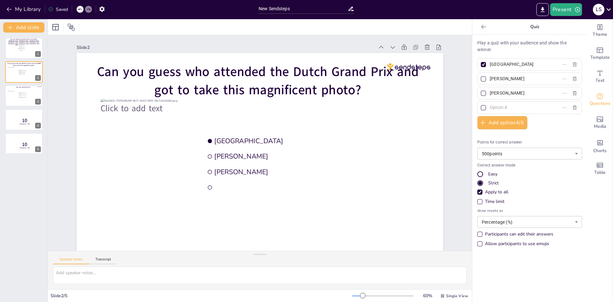
click at [490, 110] on input "text" at bounding box center [519, 107] width 59 height 9
click at [507, 107] on input "Alisa" at bounding box center [519, 107] width 59 height 9
type input "Alisa Kurasova"
click at [517, 69] on div "[GEOGRAPHIC_DATA]" at bounding box center [529, 64] width 105 height 12
drag, startPoint x: 526, startPoint y: 64, endPoint x: 461, endPoint y: 59, distance: 65.3
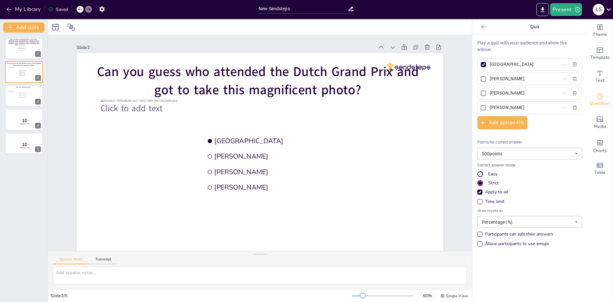
click at [461, 59] on div "Document fonts Akatab Recently used Akatab Popular fonts Lato Montserrat Open S…" at bounding box center [306, 160] width 613 height 282
click at [513, 66] on input "Parsa" at bounding box center [519, 64] width 59 height 9
paste input "Beigzadeh"
type input "Parsa Beigzadeh"
click at [481, 106] on div at bounding box center [483, 107] width 5 height 5
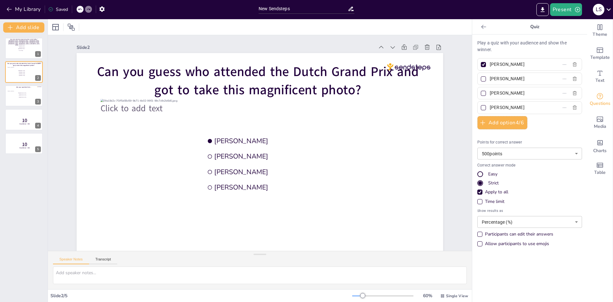
click at [490, 106] on input "Alisa Kurasova" at bounding box center [519, 107] width 59 height 9
checkbox input "true"
click at [481, 63] on div at bounding box center [483, 64] width 5 height 5
click at [490, 63] on input "Parsa Beigzadeh" at bounding box center [519, 64] width 59 height 9
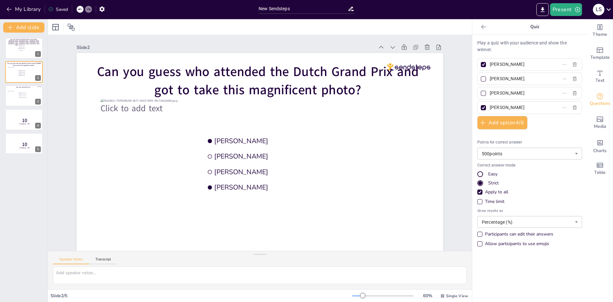
checkbox input "false"
click at [20, 99] on div at bounding box center [24, 96] width 38 height 22
type input "[GEOGRAPHIC_DATA]"
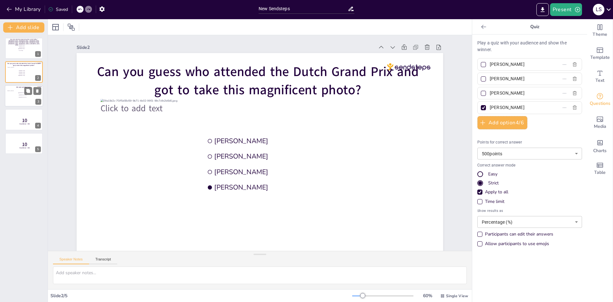
type input "[GEOGRAPHIC_DATA]"
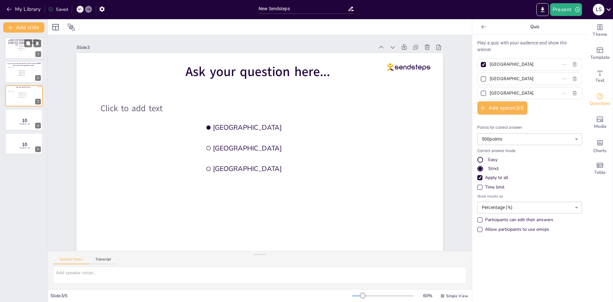
click at [21, 50] on span "Joris te Booij" at bounding box center [28, 50] width 18 height 1
type input "[PERSON_NAME]"
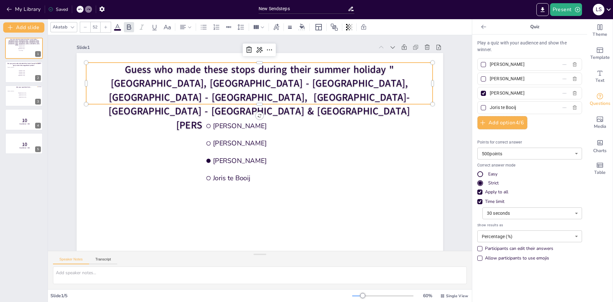
click at [353, 75] on span "Guess who made these stops during their summer holiday "[GEOGRAPHIC_DATA], [GEO…" at bounding box center [259, 97] width 301 height 69
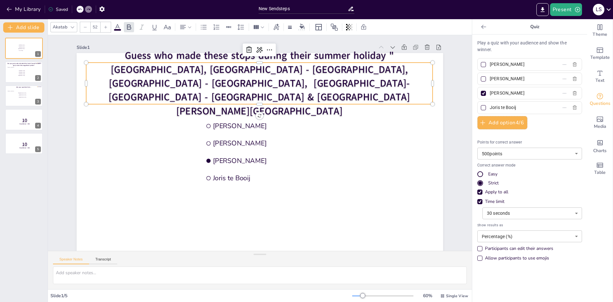
click at [351, 69] on span "Guess who made these stops during their summer holiday "[GEOGRAPHIC_DATA], [GEO…" at bounding box center [259, 83] width 301 height 69
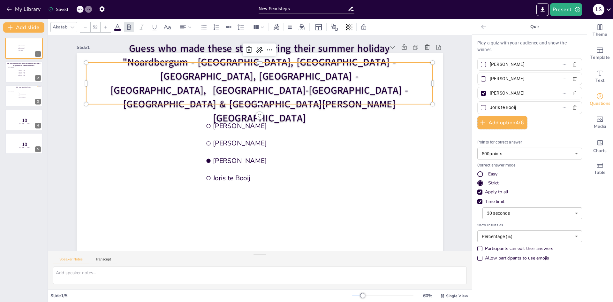
click at [206, 83] on span ""Noardbergum - Friesland, Spa - Belgium, London - UK, Burgh-Haamstede - Zeeland…" at bounding box center [258, 90] width 297 height 69
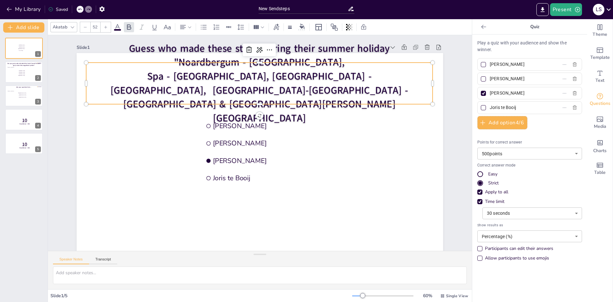
click at [215, 97] on span "Spa - Belgium, London - UK, Burgh-Haamstede - Zeeland & Thorn - Limburg" at bounding box center [258, 97] width 297 height 55
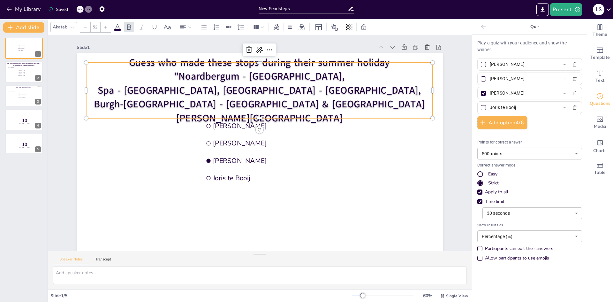
click at [287, 110] on span "Burgh-Haamstede - Zeeland & Thorn - Limburg" at bounding box center [259, 110] width 331 height 27
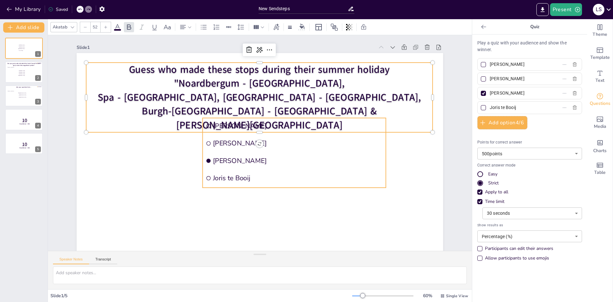
click at [241, 181] on span "Joris te Booij" at bounding box center [298, 177] width 170 height 9
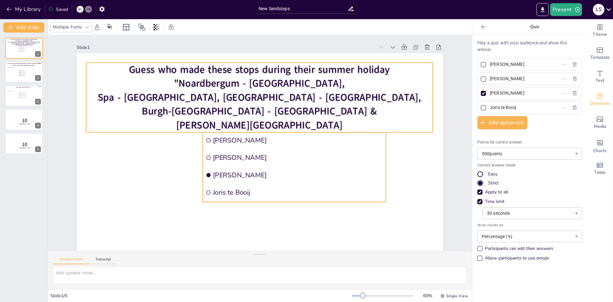
click at [292, 108] on span "Burgh-Haamstede - Zeeland &" at bounding box center [259, 110] width 235 height 13
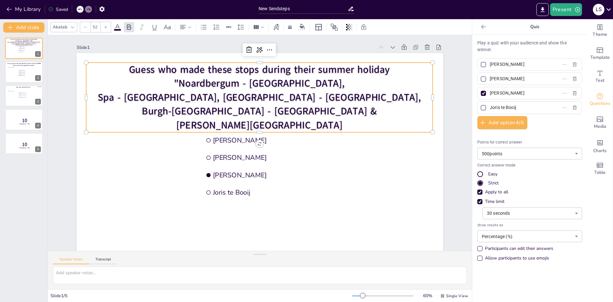
click at [193, 81] on p ""Noardbergum - Friesland," at bounding box center [259, 83] width 346 height 14
click at [190, 96] on span "Spa - Belgium, London - UK," at bounding box center [259, 96] width 323 height 13
click at [190, 100] on span "Spa - Belgium, London - UK," at bounding box center [259, 96] width 323 height 13
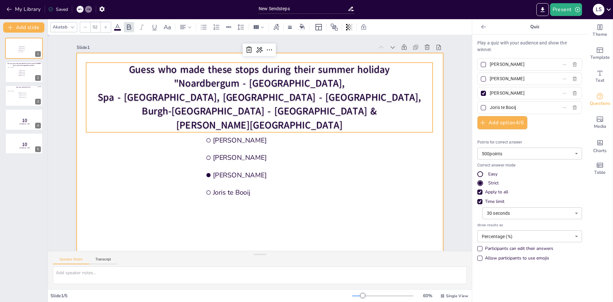
click at [423, 167] on div at bounding box center [260, 156] width 366 height 206
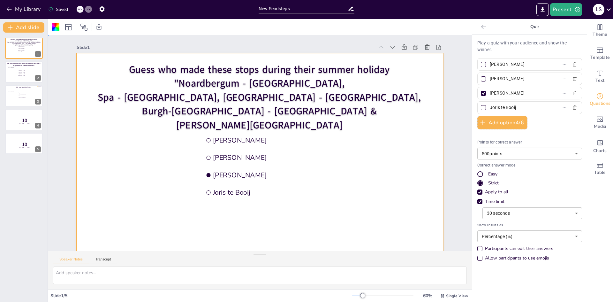
click at [451, 160] on div "Slide 1 Guess who made these stops during their summer holiday "Noardbergum - F…" at bounding box center [260, 147] width 402 height 224
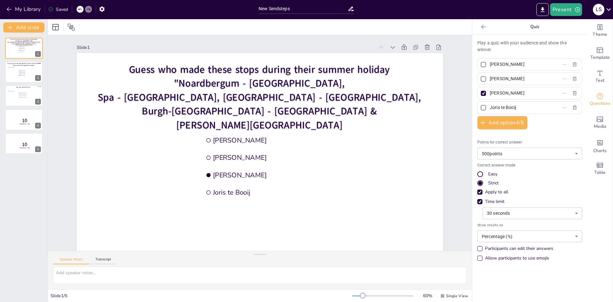
click at [79, 11] on icon at bounding box center [80, 9] width 4 height 4
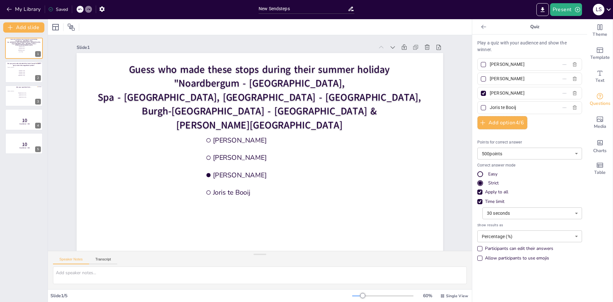
click at [79, 11] on icon at bounding box center [80, 9] width 4 height 4
click at [52, 141] on div "Slide 1 Guess who made these stops during their summer holiday "Noardbergum - F…" at bounding box center [260, 147] width 424 height 224
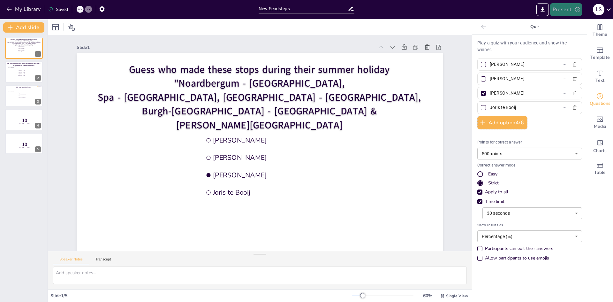
click at [568, 11] on button "Present" at bounding box center [566, 9] width 32 height 13
click at [577, 24] on li "Preview presentation" at bounding box center [576, 24] width 50 height 10
